Goal: Register for event/course

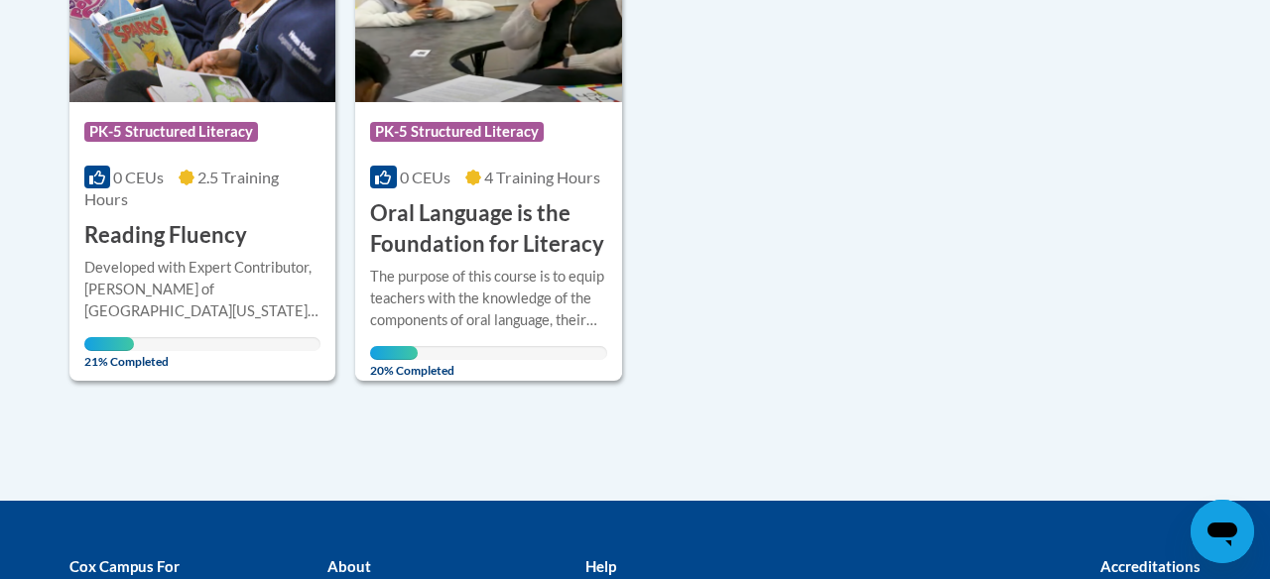
scroll to position [595, 0]
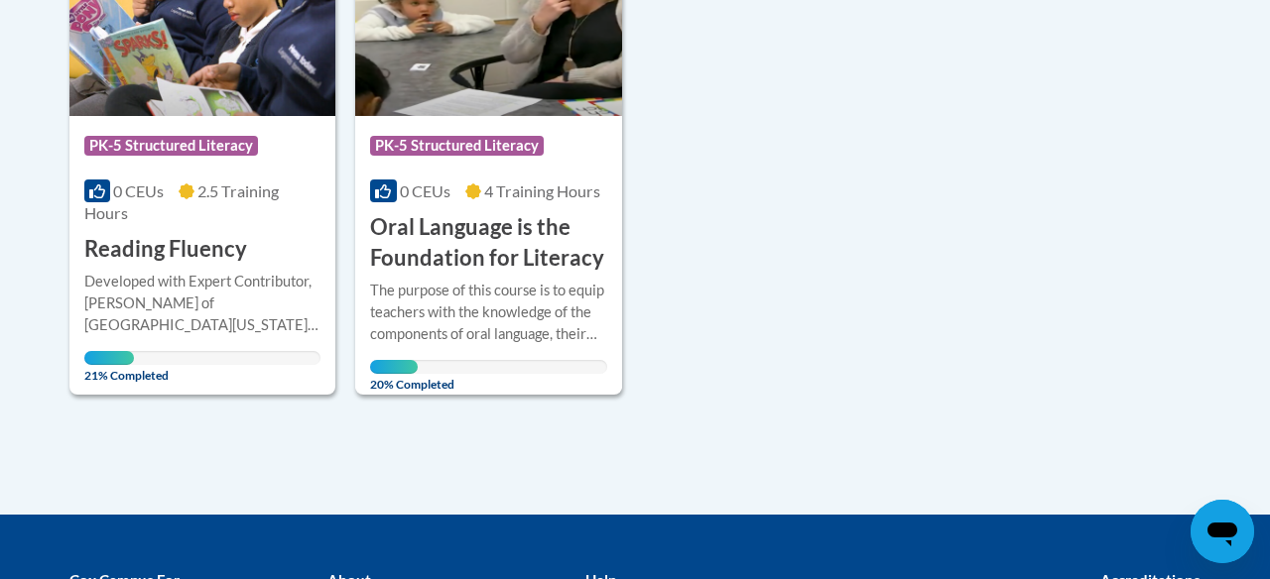
click at [544, 286] on div "The purpose of this course is to equip teachers with the knowledge of the compo…" at bounding box center [488, 312] width 236 height 65
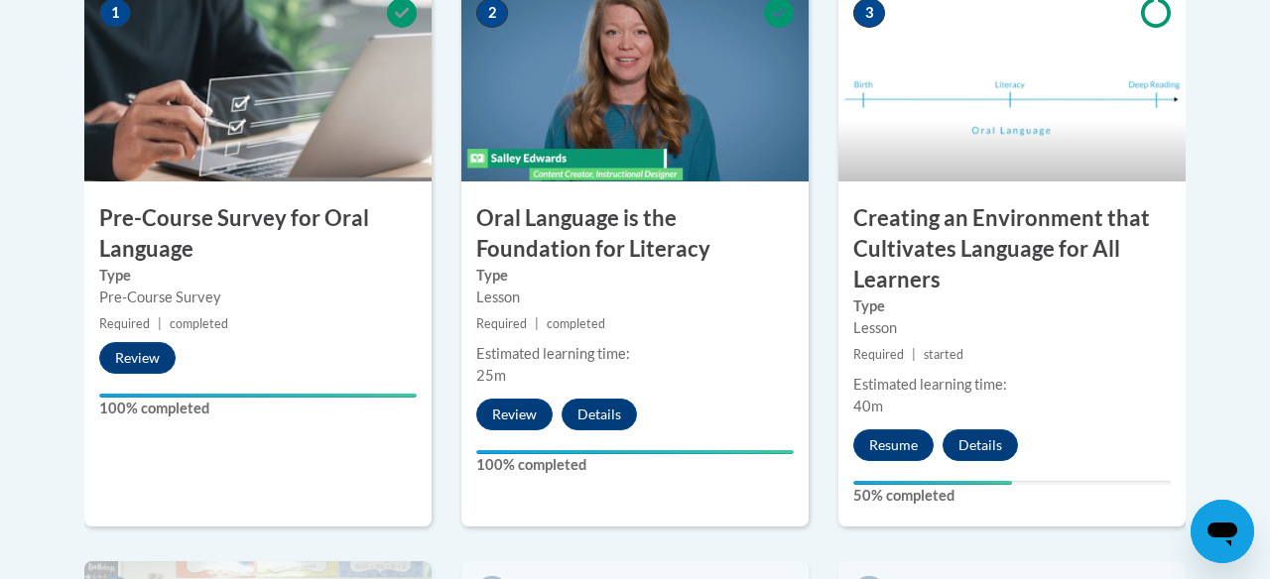
scroll to position [736, 0]
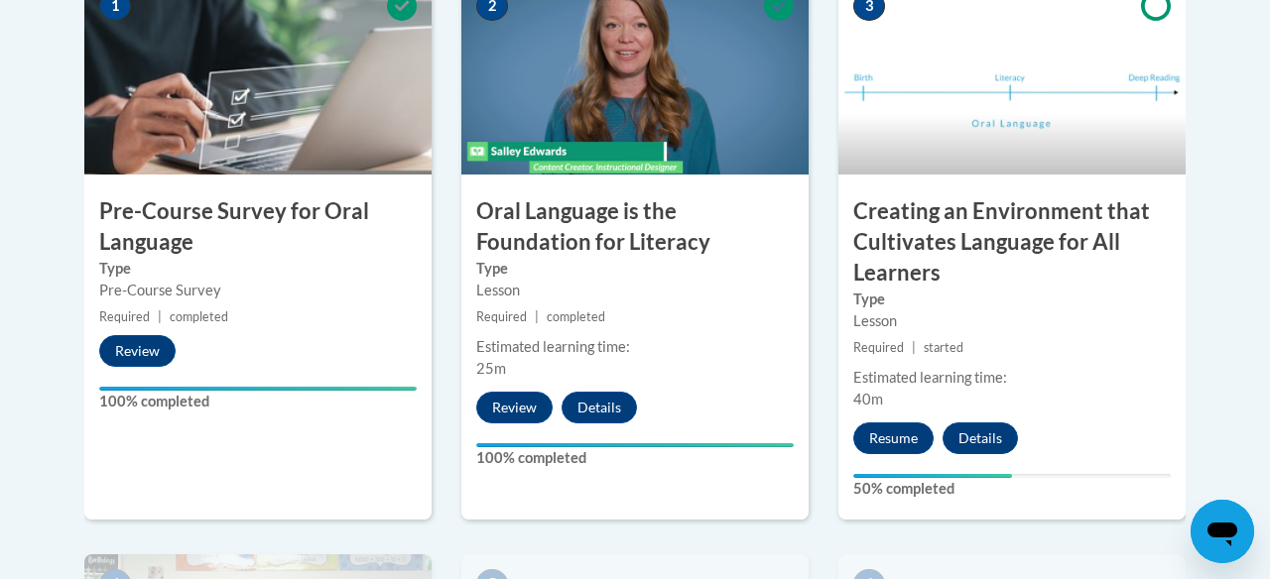
click at [1003, 324] on div "Lesson" at bounding box center [1011, 322] width 317 height 22
click at [885, 435] on button "Resume" at bounding box center [893, 439] width 80 height 32
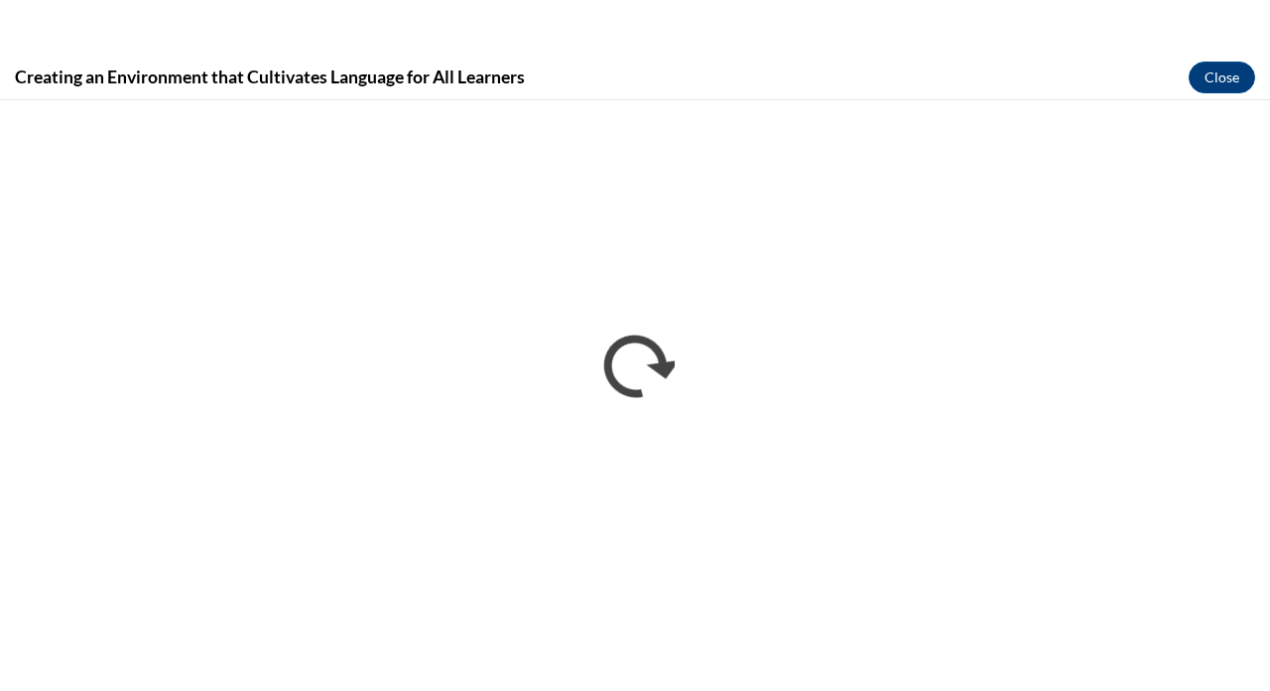
scroll to position [0, 0]
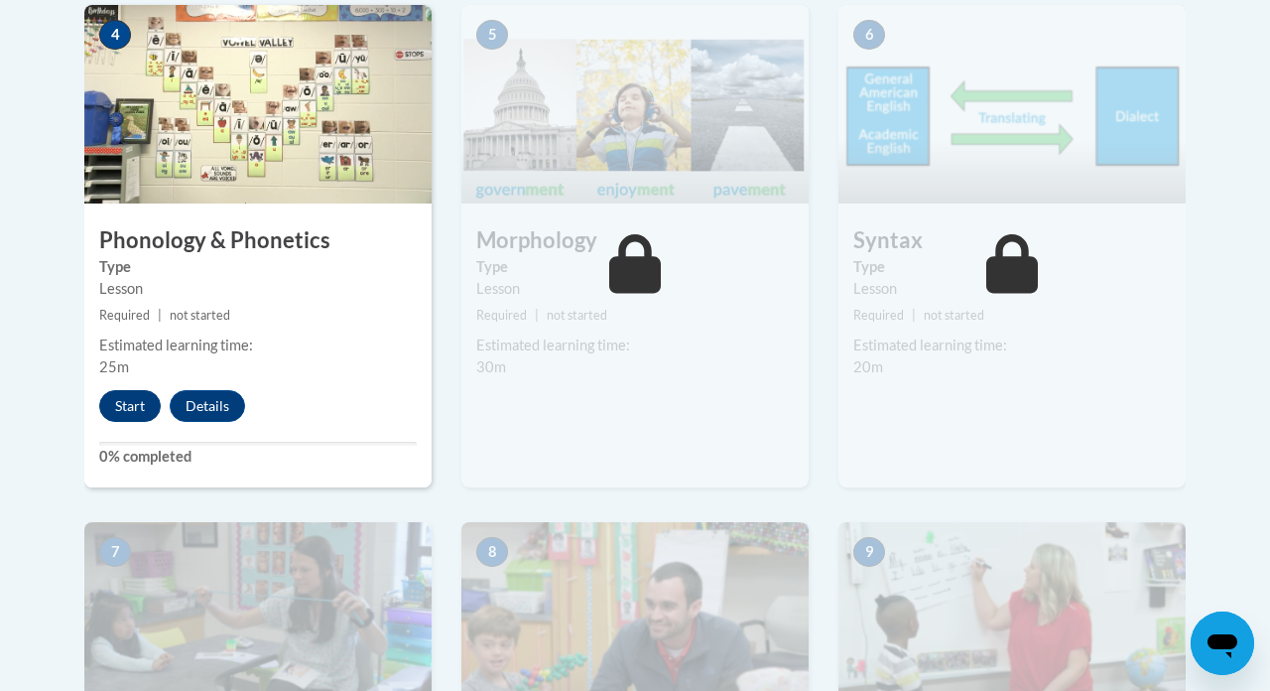
scroll to position [1282, 0]
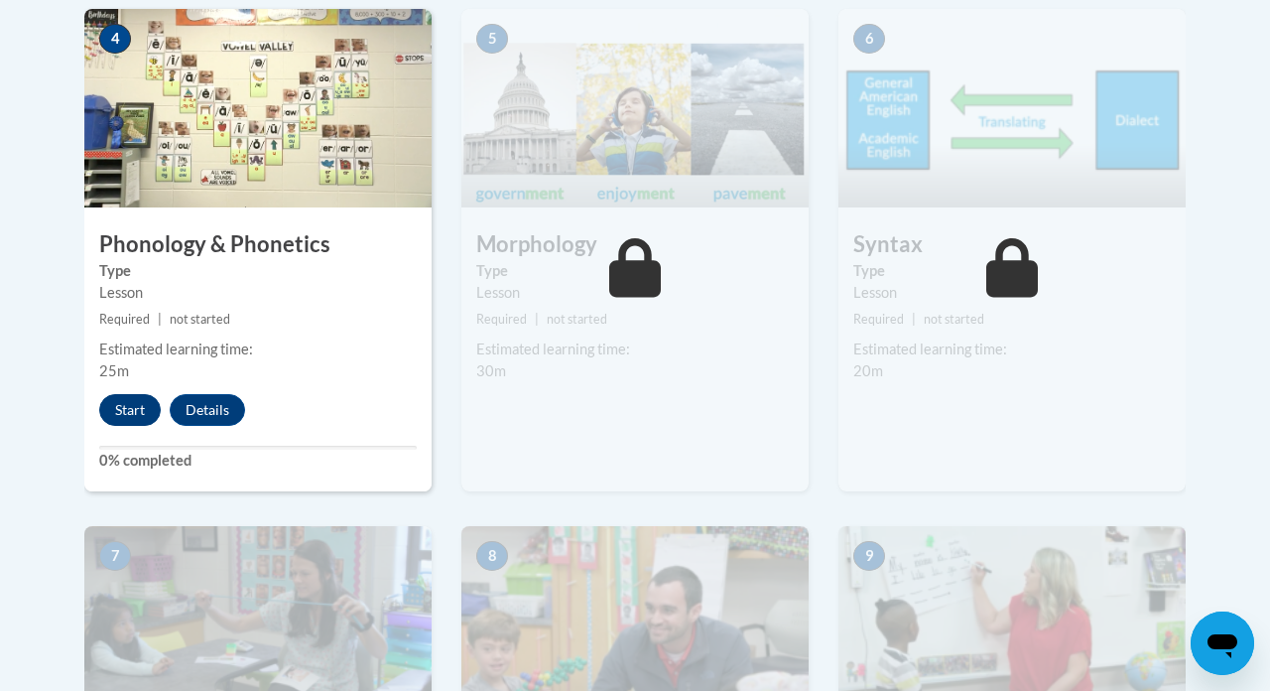
click at [127, 409] on button "Start" at bounding box center [130, 410] width 62 height 32
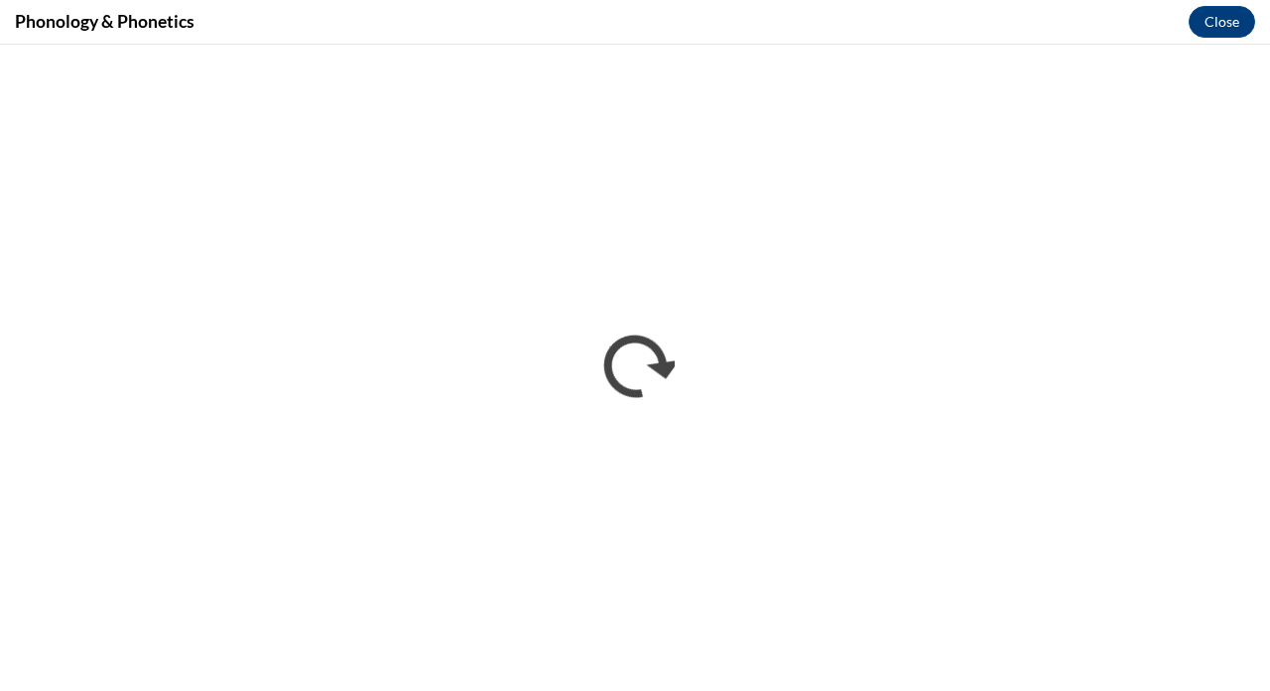
scroll to position [0, 0]
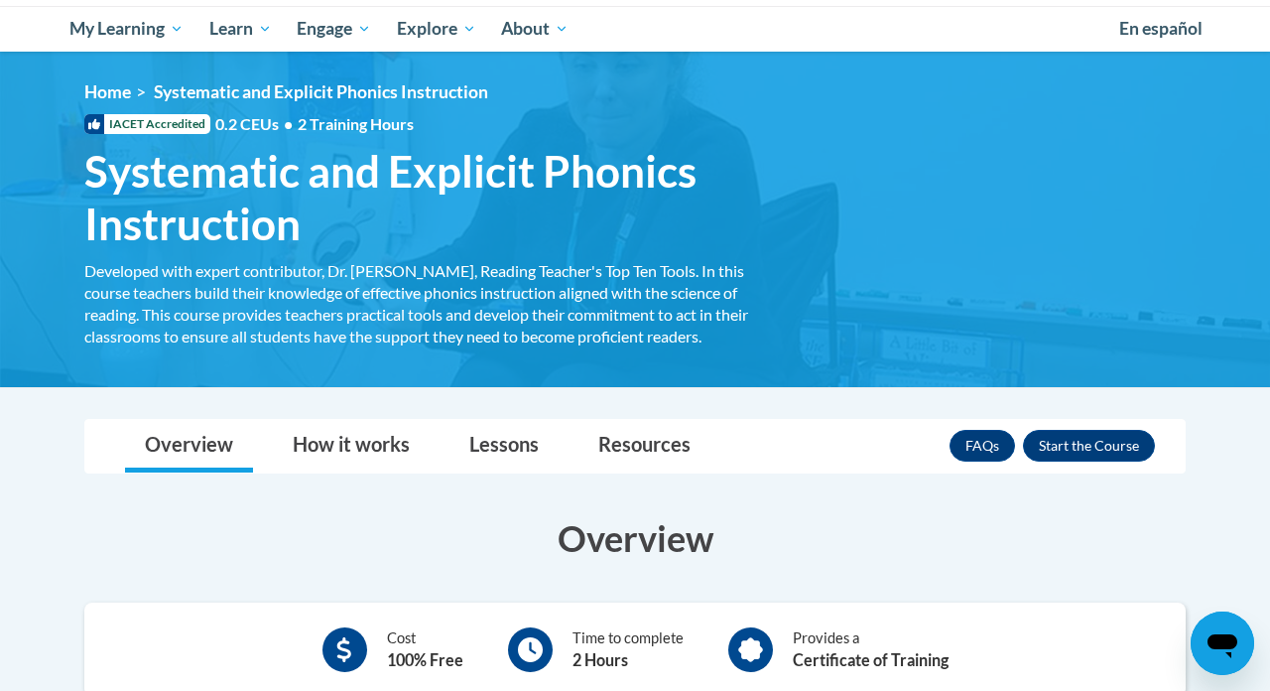
scroll to position [205, 0]
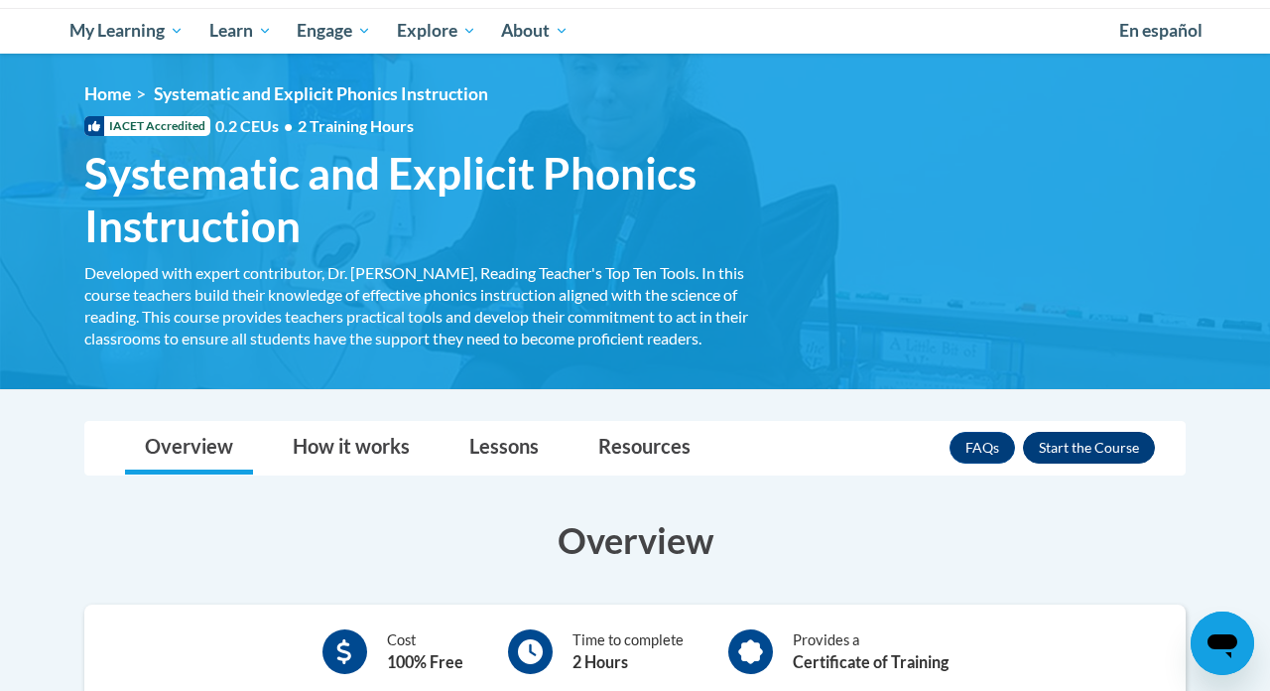
click at [1092, 445] on button "Enroll" at bounding box center [1089, 448] width 132 height 32
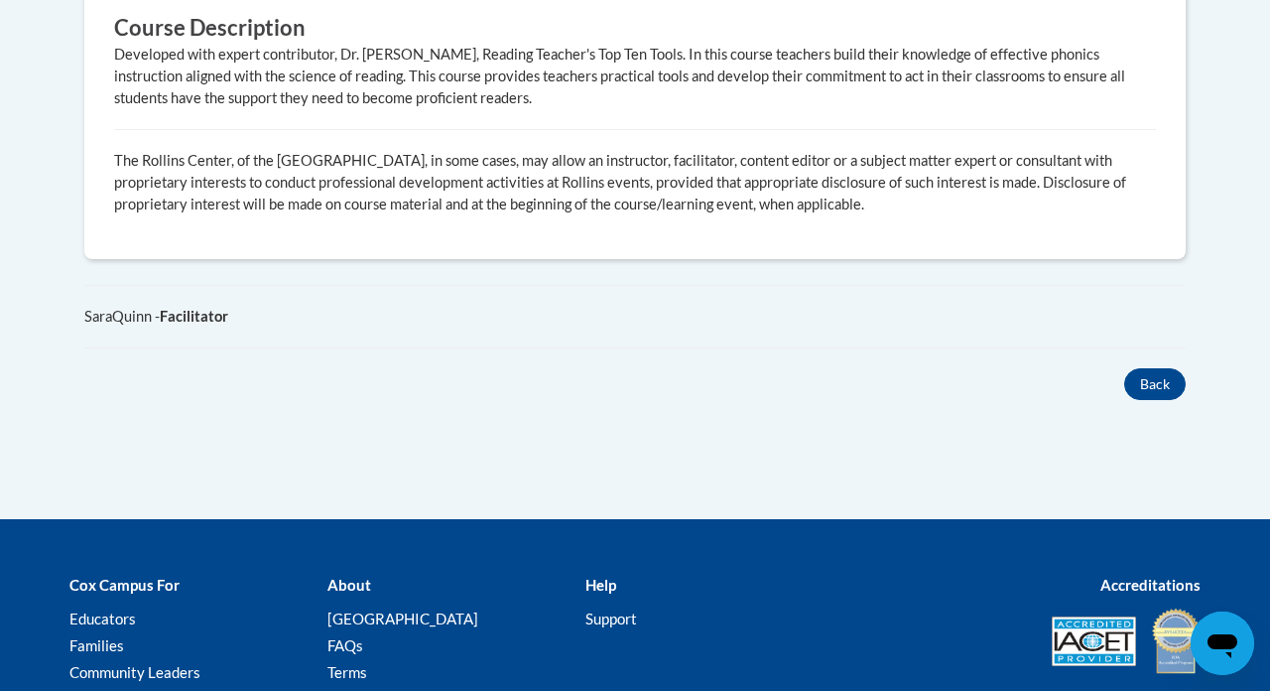
scroll to position [1206, 0]
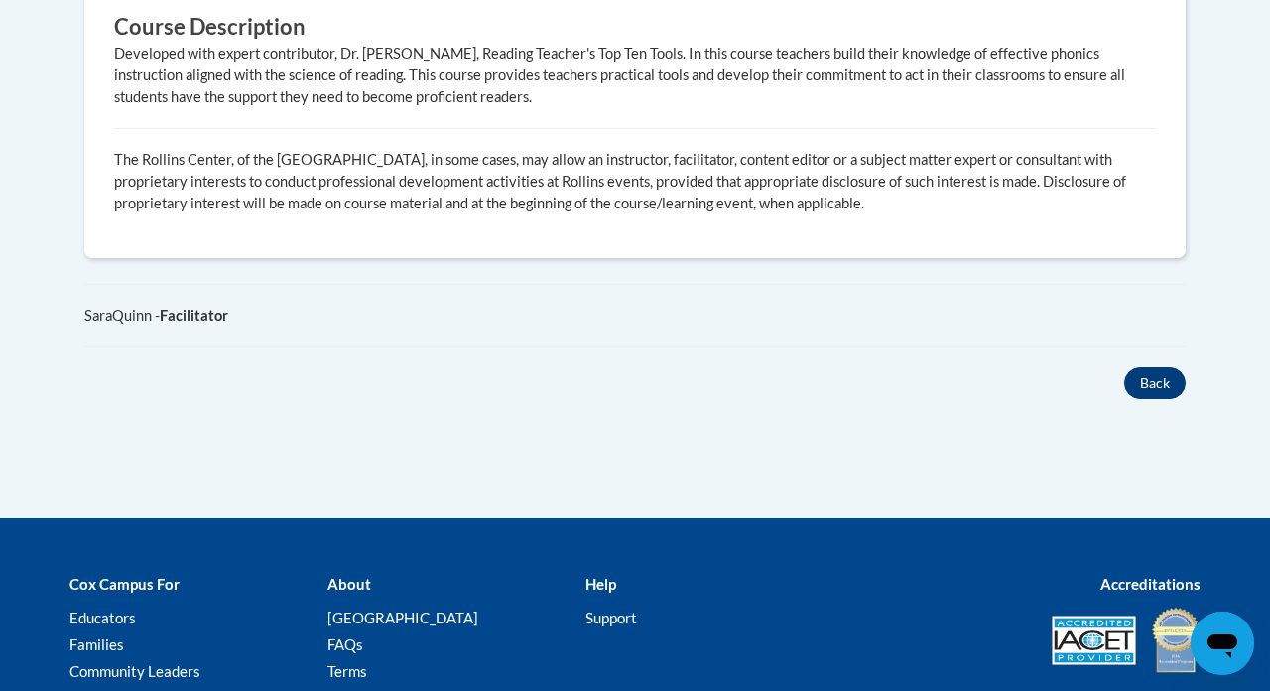
click at [1157, 367] on button "Back" at bounding box center [1155, 383] width 62 height 32
click at [1150, 367] on button "Back" at bounding box center [1155, 383] width 62 height 32
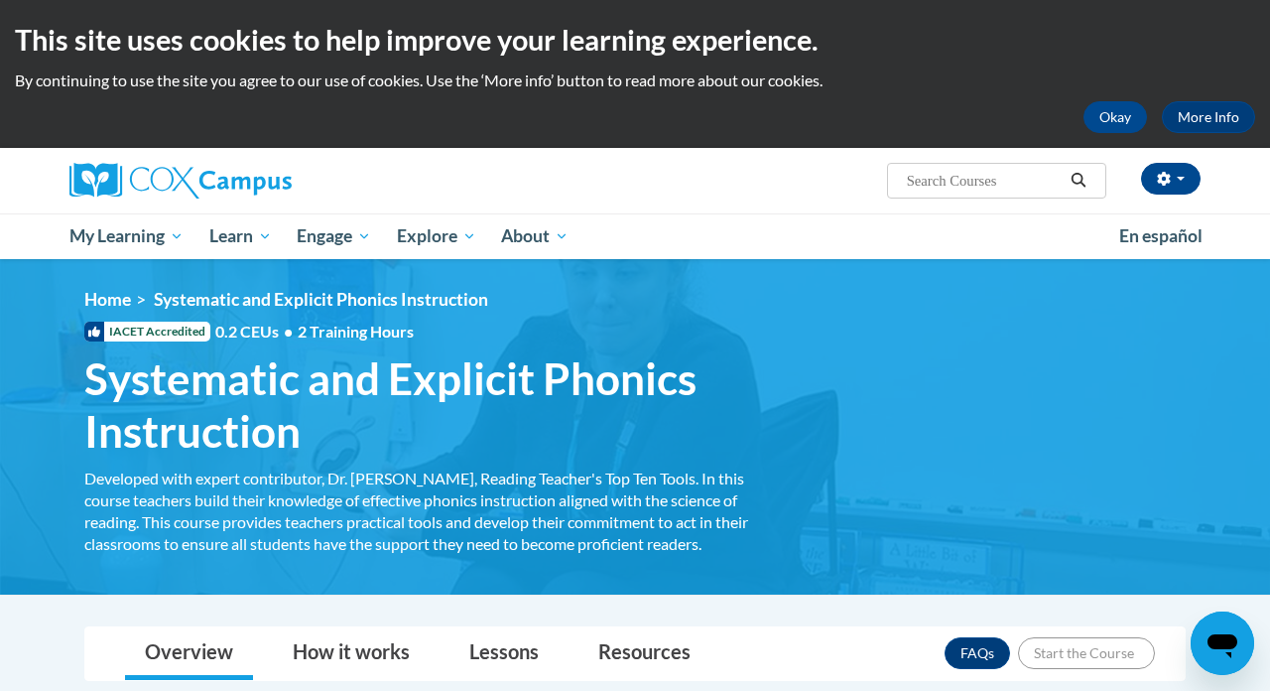
scroll to position [0, 0]
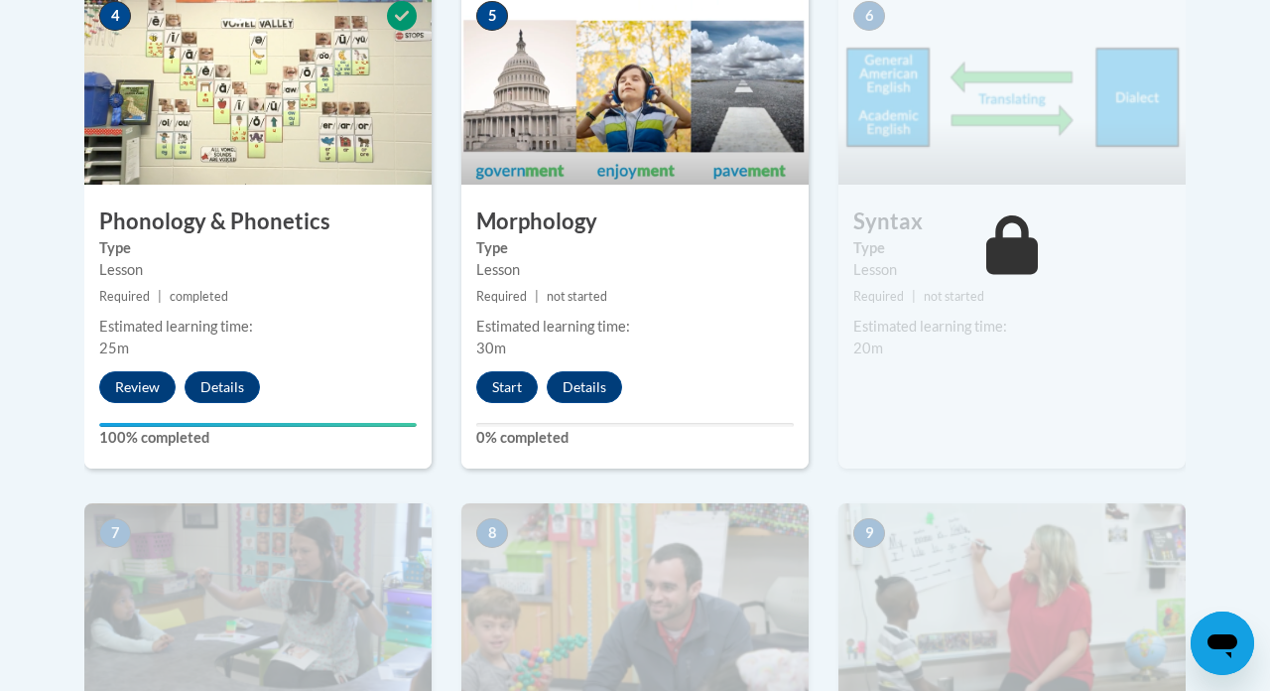
scroll to position [1323, 0]
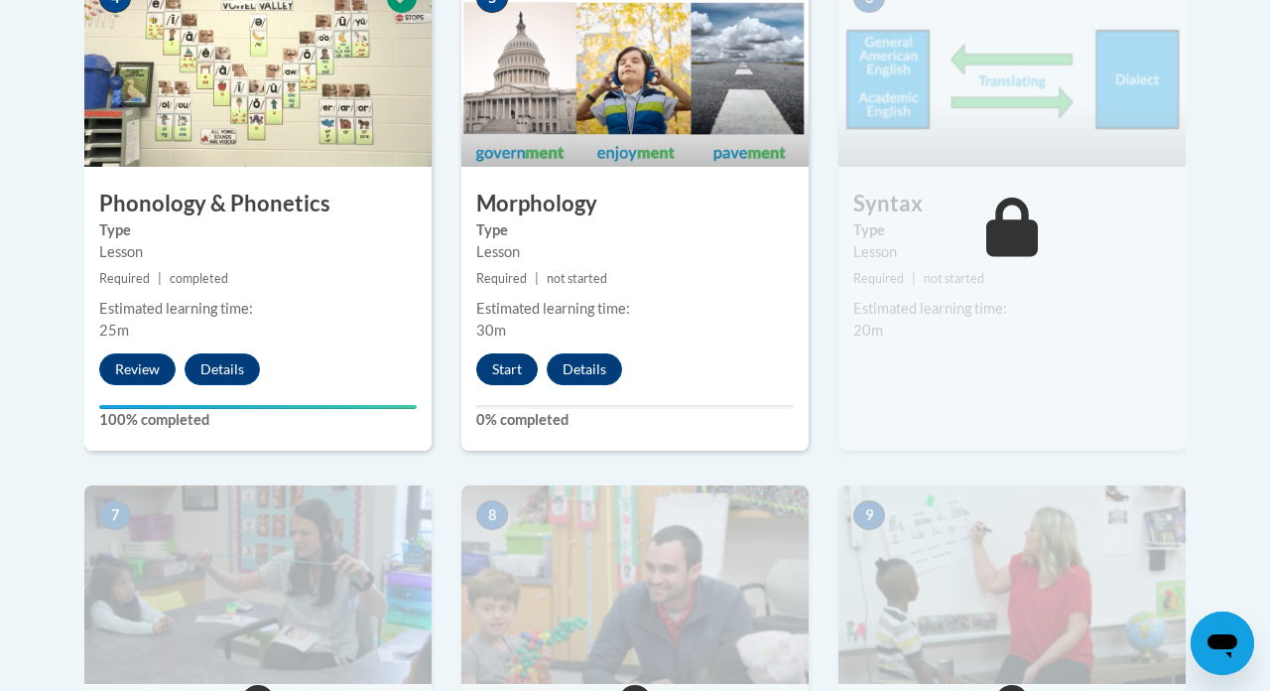
click at [505, 363] on button "Start" at bounding box center [507, 369] width 62 height 32
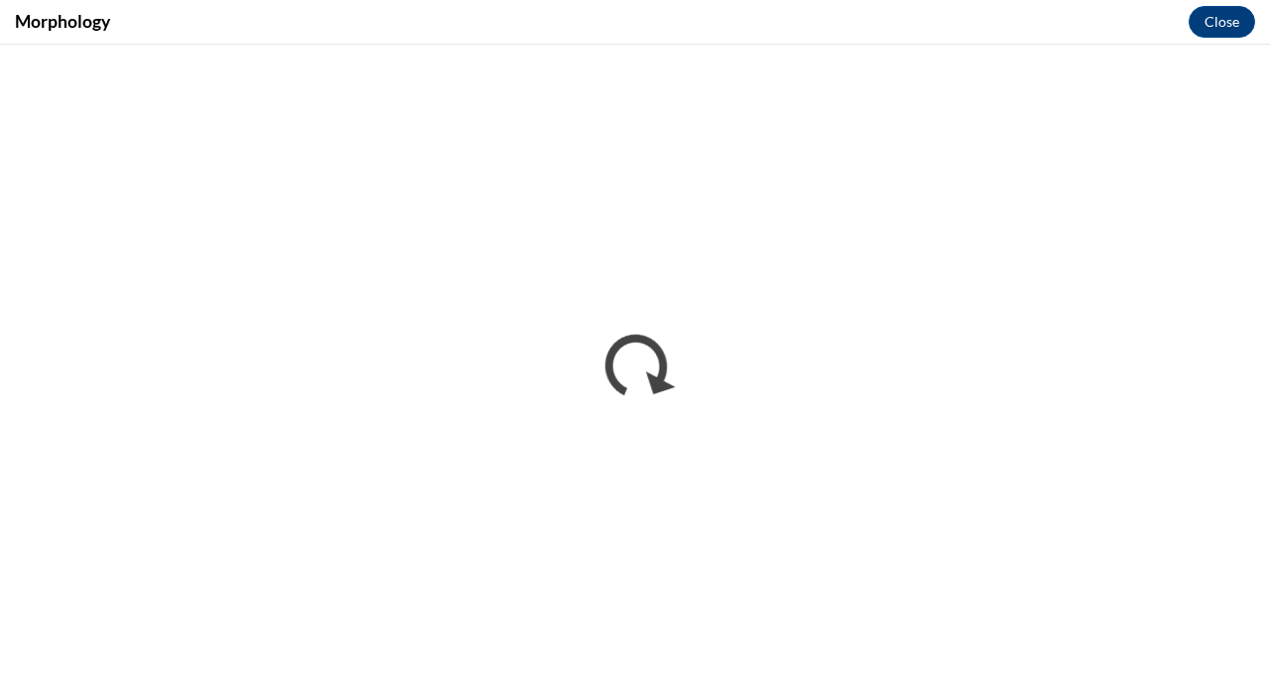
scroll to position [0, 0]
